Goal: Task Accomplishment & Management: Complete application form

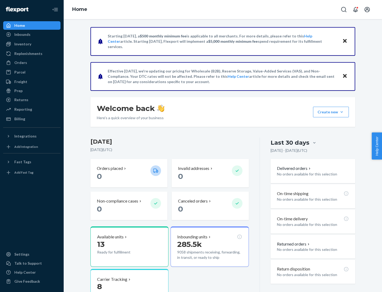
click at [342, 112] on button "Create new Create new inbound Create new order Create new product" at bounding box center [331, 112] width 36 height 11
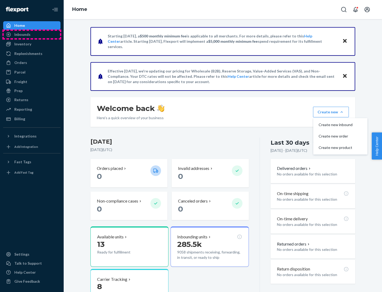
click at [32, 34] on div "Inbounds" at bounding box center [32, 34] width 56 height 7
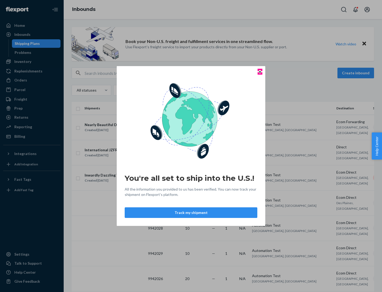
click at [260, 72] on icon "Close" at bounding box center [260, 72] width 2 height 2
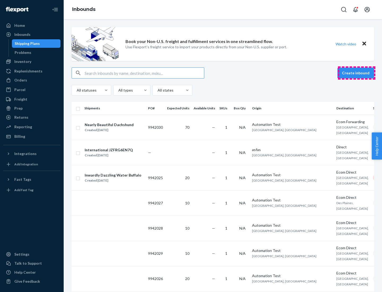
click at [356, 73] on button "Create inbound" at bounding box center [355, 73] width 37 height 11
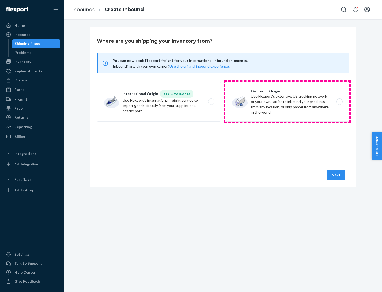
click at [287, 102] on label "Domestic Origin Use Flexport’s extensive US trucking network or your own carrie…" at bounding box center [287, 102] width 124 height 40
click at [339, 102] on input "Domestic Origin Use Flexport’s extensive US trucking network or your own carrie…" at bounding box center [340, 101] width 3 height 3
radio input "true"
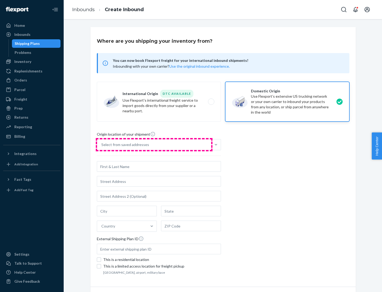
click at [154, 145] on div "Select from saved addresses" at bounding box center [154, 144] width 114 height 11
click at [102, 145] on input "Select from saved addresses" at bounding box center [101, 144] width 1 height 5
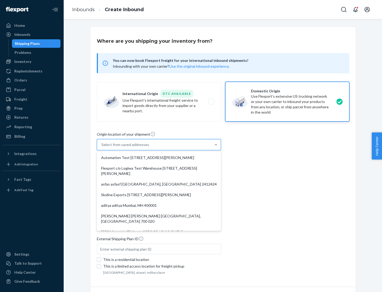
scroll to position [2, 0]
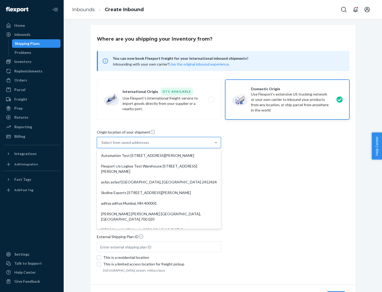
click at [159, 155] on div "Automation Test [STREET_ADDRESS][PERSON_NAME]" at bounding box center [159, 155] width 122 height 11
click at [102, 145] on input "option Automation Test [STREET_ADDRESS][PERSON_NAME]. 9 results available. Use …" at bounding box center [101, 142] width 1 height 5
type input "Automation Test"
type input "[STREET_ADDRESS][PERSON_NAME]"
type input "9th Floor"
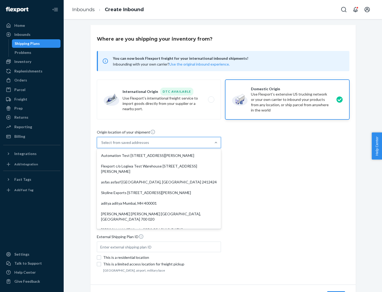
type input "[GEOGRAPHIC_DATA]"
type input "CA"
type input "94104"
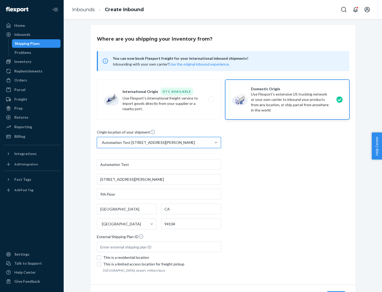
scroll to position [31, 0]
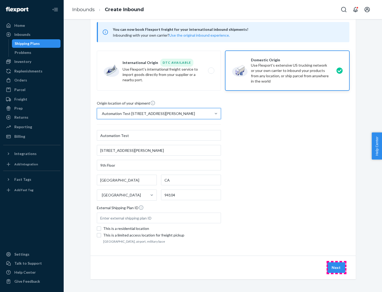
click at [336, 267] on button "Next" at bounding box center [336, 267] width 18 height 11
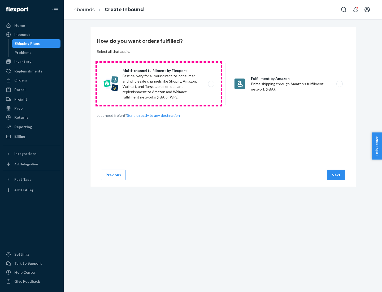
click at [159, 84] on label "Multi-channel fulfillment by Flexport Fast delivery for all your direct-to-cons…" at bounding box center [159, 84] width 124 height 42
click at [211, 84] on input "Multi-channel fulfillment by Flexport Fast delivery for all your direct-to-cons…" at bounding box center [212, 83] width 3 height 3
radio input "true"
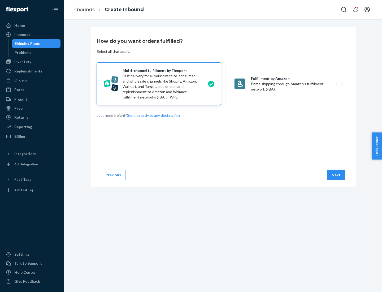
click at [336, 175] on button "Next" at bounding box center [336, 174] width 18 height 11
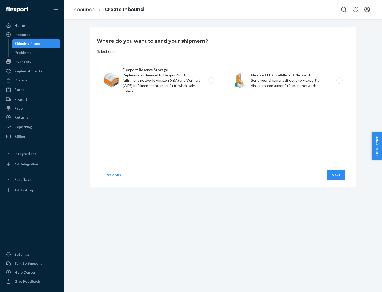
click at [159, 80] on label "Flexport Reserve Storage Replenish on demand to Flexport's DTC fulfillment netw…" at bounding box center [159, 80] width 124 height 40
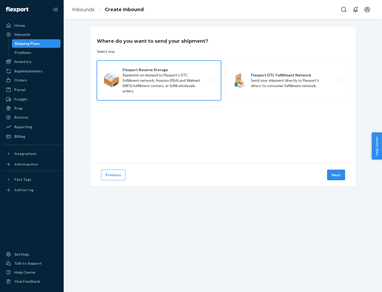
click at [211, 80] on input "Flexport Reserve Storage Replenish on demand to Flexport's DTC fulfillment netw…" at bounding box center [212, 80] width 3 height 3
radio input "true"
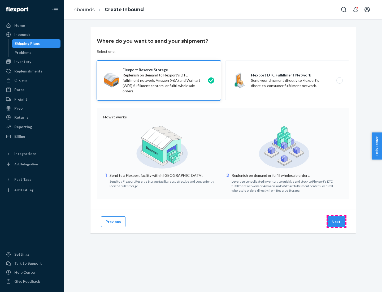
click at [336, 221] on button "Next" at bounding box center [336, 221] width 18 height 11
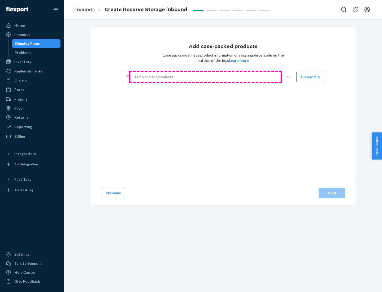
click at [205, 77] on div "Search and add products" at bounding box center [205, 77] width 150 height 10
click at [133, 77] on input "Search and add products" at bounding box center [132, 76] width 1 height 5
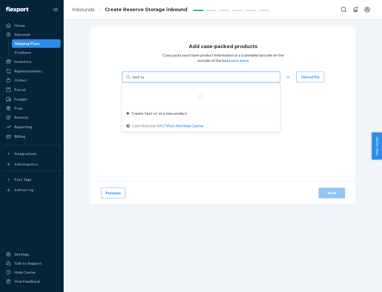
type input "test-syn"
click at [199, 90] on div "test - syn - test" at bounding box center [198, 89] width 145 height 5
click at [146, 80] on input "test-syn" at bounding box center [139, 76] width 14 height 5
type input "1"
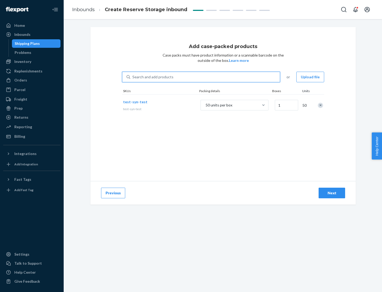
click at [332, 193] on div "Next" at bounding box center [332, 192] width 18 height 5
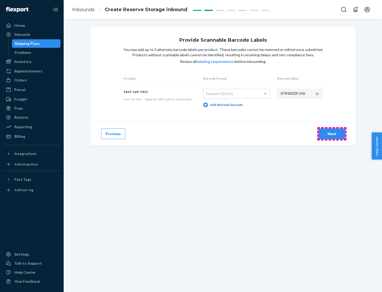
click at [332, 133] on div "Next" at bounding box center [332, 133] width 18 height 5
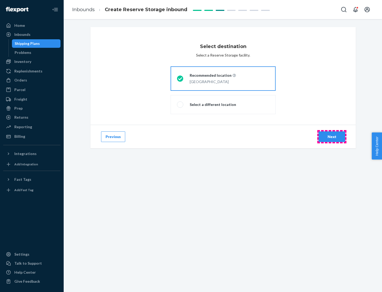
click at [332, 137] on div "Next" at bounding box center [332, 136] width 18 height 5
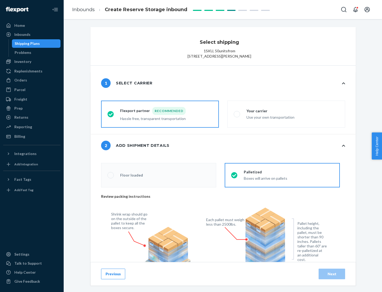
radio input "false"
type input "1"
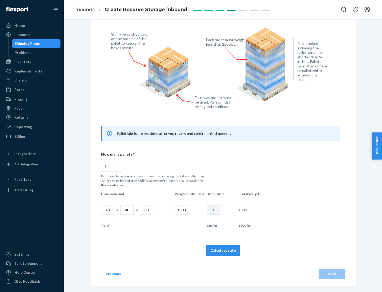
click at [223, 250] on button "Calculate rate" at bounding box center [223, 250] width 34 height 11
radio input "false"
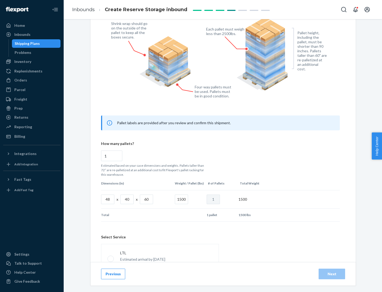
scroll to position [234, 0]
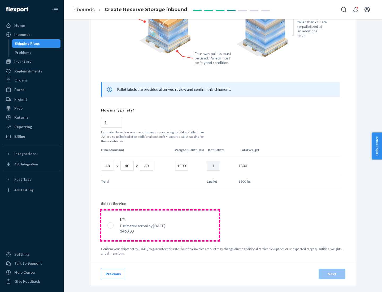
click at [160, 225] on p "Estimated arrival by [DATE]" at bounding box center [142, 225] width 45 height 5
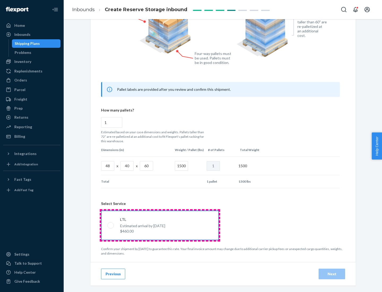
click at [111, 225] on input "LTL Estimated arrival by [DATE] $460.00" at bounding box center [108, 224] width 3 height 3
radio input "true"
radio input "false"
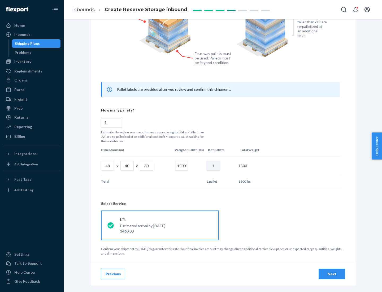
click at [332, 273] on div "Next" at bounding box center [332, 273] width 18 height 5
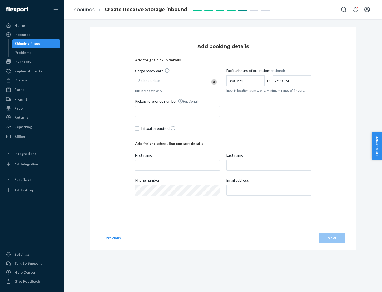
click at [172, 81] on div "Select a date" at bounding box center [171, 81] width 73 height 11
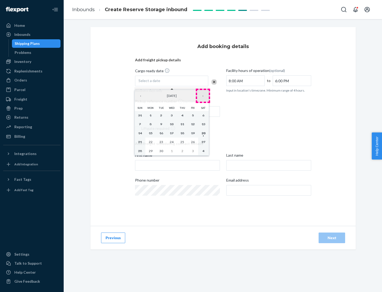
click at [203, 96] on button "›" at bounding box center [203, 96] width 12 height 12
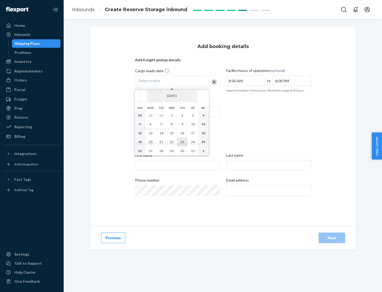
click at [182, 142] on abbr "23" at bounding box center [182, 142] width 4 height 4
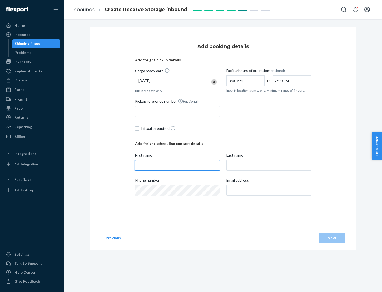
click at [177, 165] on input "First name" at bounding box center [177, 165] width 85 height 11
type input "[PERSON_NAME]"
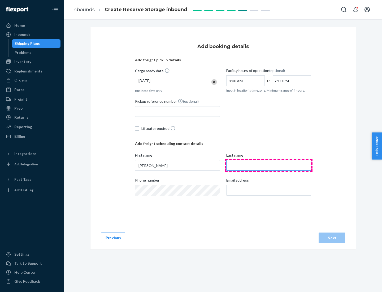
click at [269, 165] on input "Last name" at bounding box center [268, 165] width 85 height 11
type input "Doe"
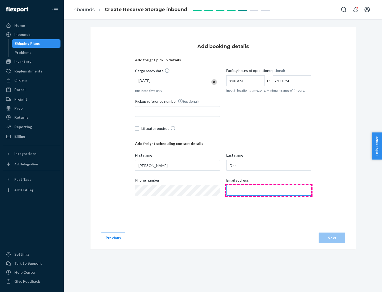
click at [269, 190] on input "Email address" at bounding box center [268, 190] width 85 height 11
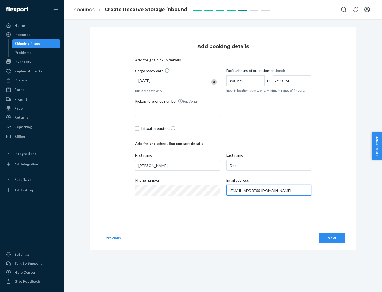
type input "[EMAIL_ADDRESS][DOMAIN_NAME]"
click at [332, 238] on div "Next" at bounding box center [332, 237] width 18 height 5
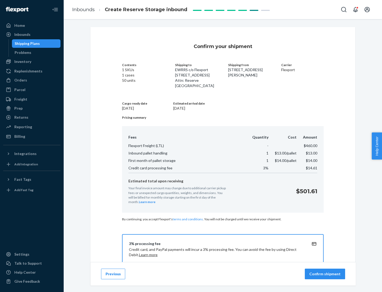
scroll to position [76, 0]
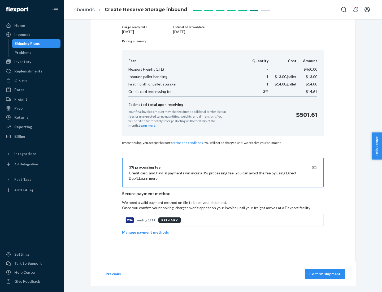
click at [325, 274] on p "Confirm shipment" at bounding box center [324, 273] width 31 height 5
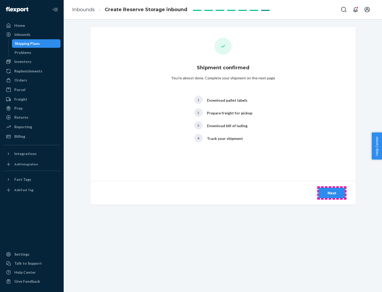
click at [332, 193] on div "Next" at bounding box center [332, 192] width 18 height 5
